Goal: Information Seeking & Learning: Find contact information

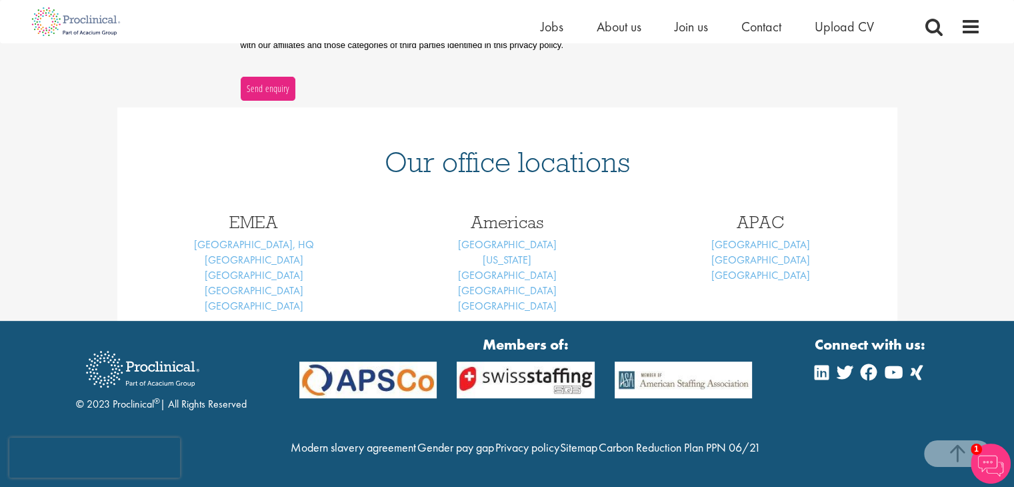
scroll to position [515, 0]
click at [263, 237] on link "[GEOGRAPHIC_DATA], HQ" at bounding box center [254, 244] width 120 height 14
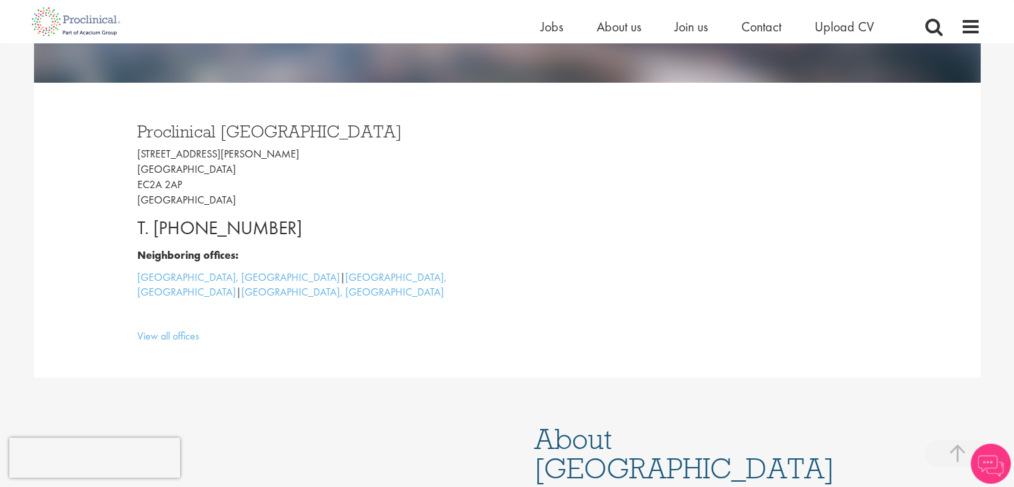
drag, startPoint x: 0, startPoint y: 0, endPoint x: 189, endPoint y: 232, distance: 299.0
click at [189, 232] on p "T. [PHONE_NUMBER]" at bounding box center [317, 228] width 360 height 27
copy p "[PHONE_NUMBER]"
copy p "207 437 6824"
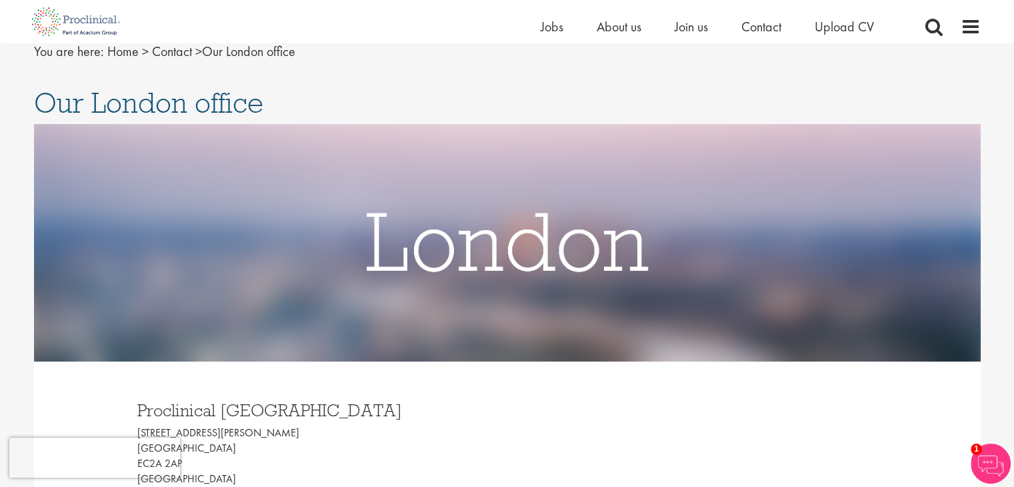
scroll to position [255, 0]
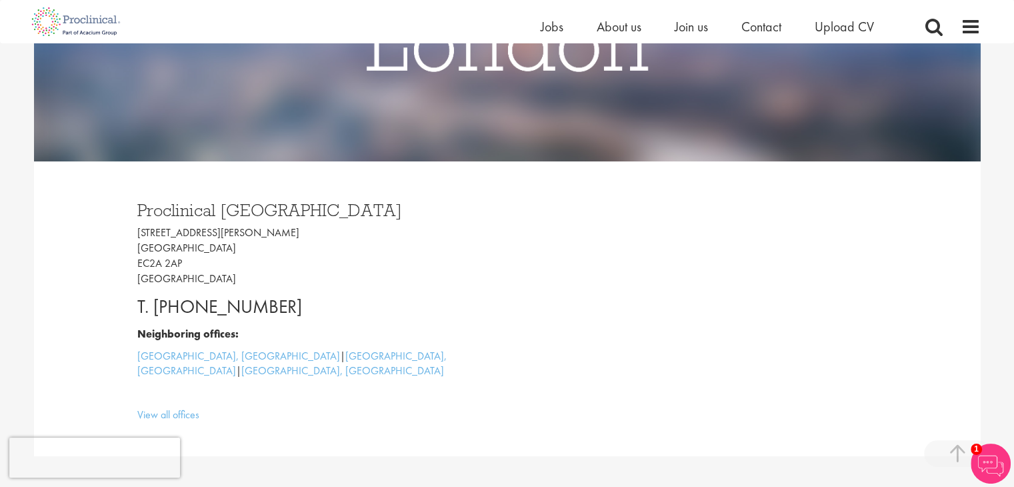
copy p "207 437 6824"
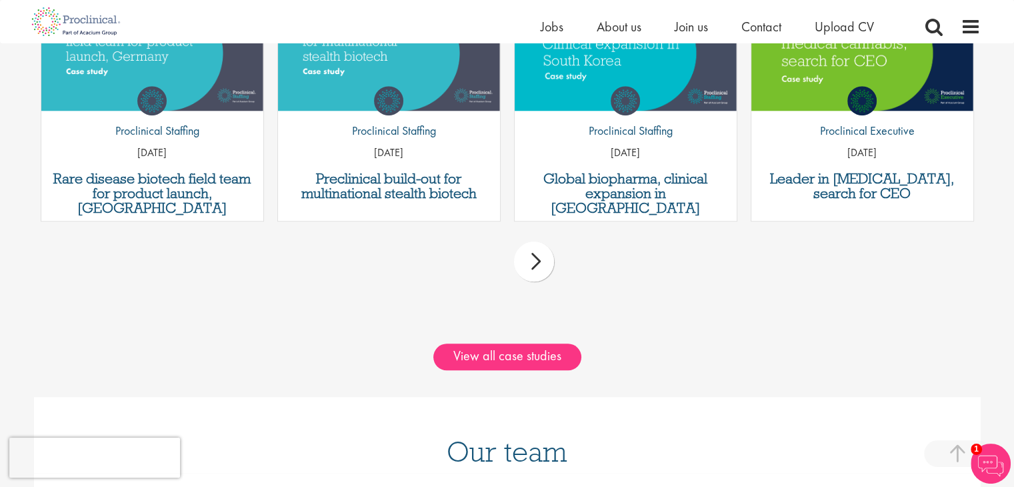
scroll to position [1466, 0]
